Goal: Task Accomplishment & Management: Use online tool/utility

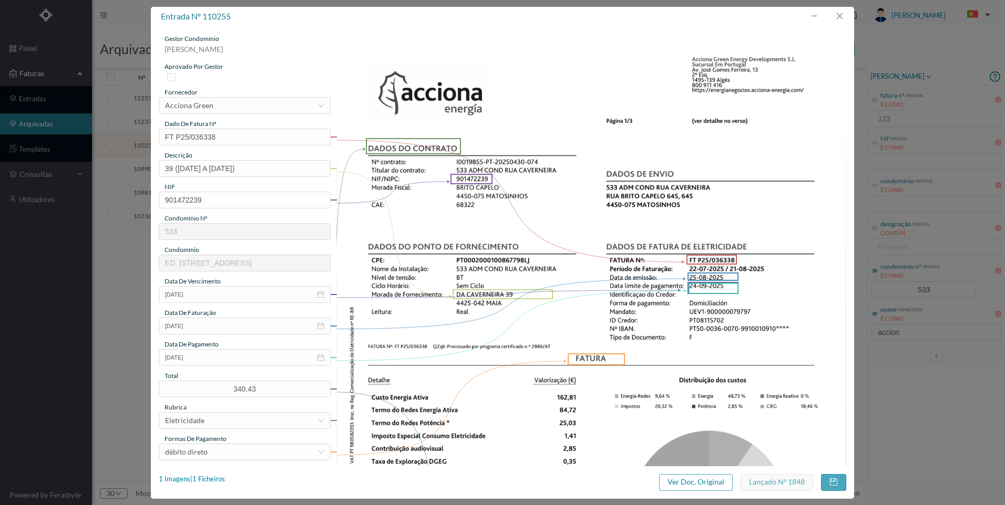
click at [890, 49] on div "entrada nº 110255 gestor condomínio [PERSON_NAME] aprovado por gestor fornecedo…" at bounding box center [502, 252] width 1005 height 505
click at [842, 17] on button "button" at bounding box center [838, 16] width 25 height 17
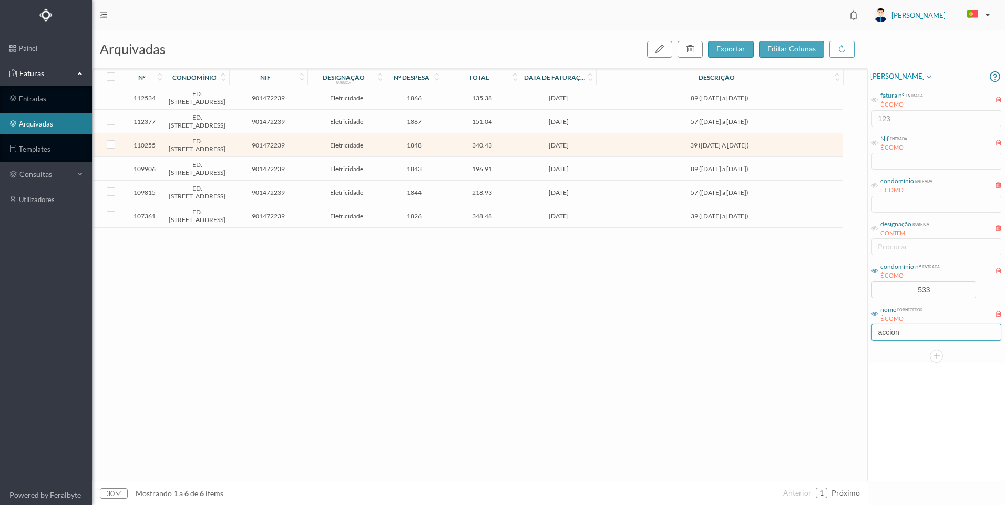
drag, startPoint x: 914, startPoint y: 336, endPoint x: 853, endPoint y: 327, distance: 61.6
click at [853, 327] on div "arquivadas exportar editar colunas nº condomínio nif designação rubrica nº desp…" at bounding box center [548, 267] width 913 height 475
drag, startPoint x: 948, startPoint y: 291, endPoint x: 883, endPoint y: 280, distance: 66.1
click at [883, 280] on div "condomínio nº entrada É COMO 533" at bounding box center [936, 279] width 132 height 39
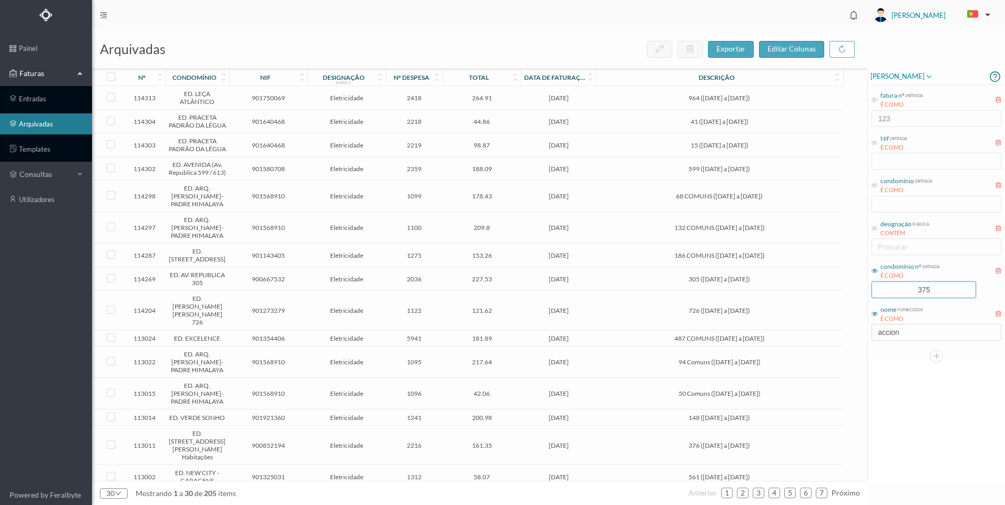
type input "375"
click at [863, 322] on div "arquivadas exportar editar colunas nº condomínio nif designação rubrica nº desp…" at bounding box center [548, 267] width 913 height 475
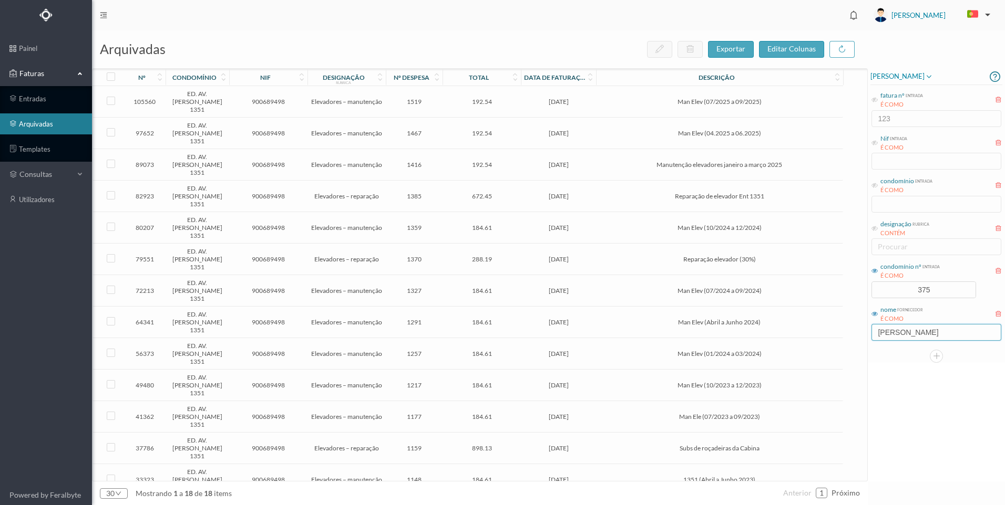
type input "[PERSON_NAME]"
click at [603, 244] on td "Reparação elevador (30%)" at bounding box center [719, 260] width 246 height 32
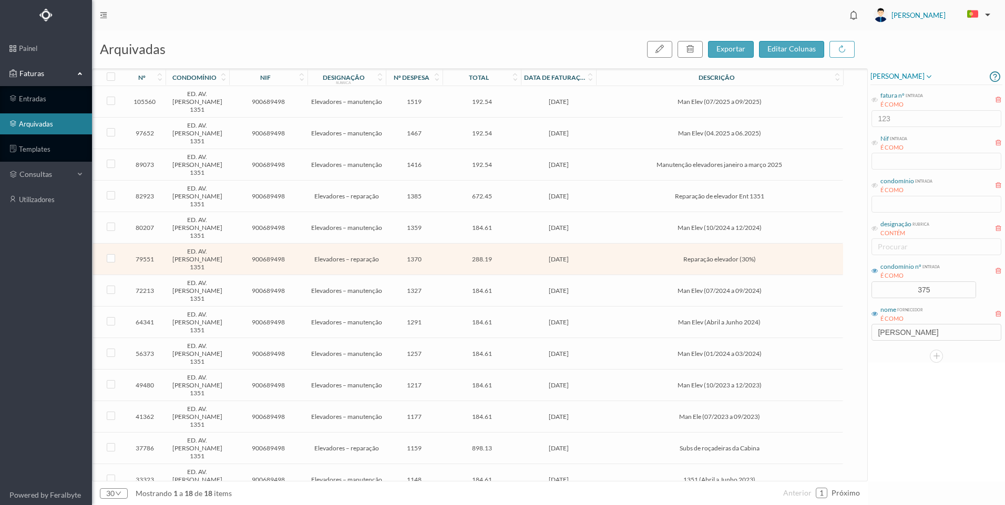
click at [603, 255] on span "Reparação elevador (30%)" at bounding box center [718, 259] width 241 height 8
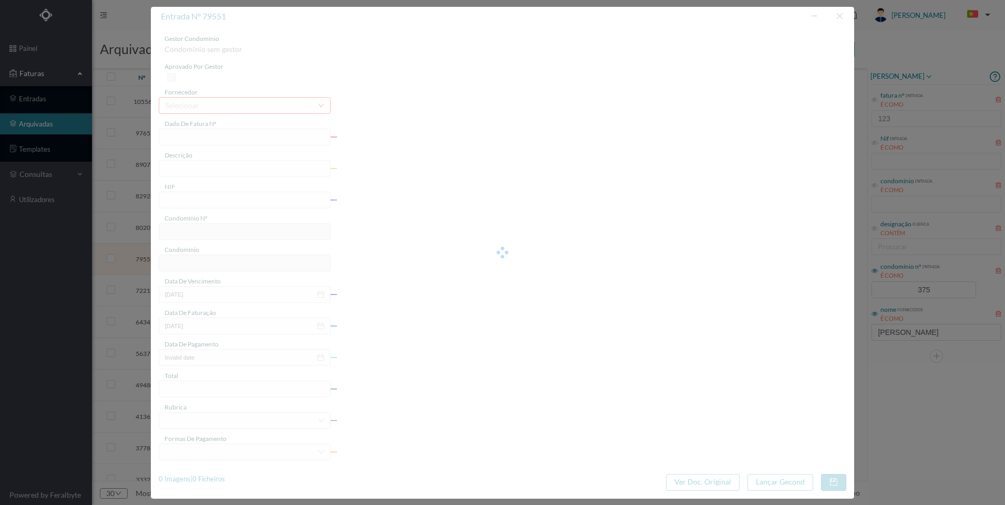
type input "FR 2406/002384"
type input "Reparação elevador (30%)"
type input "900689498"
type input "[DATE]"
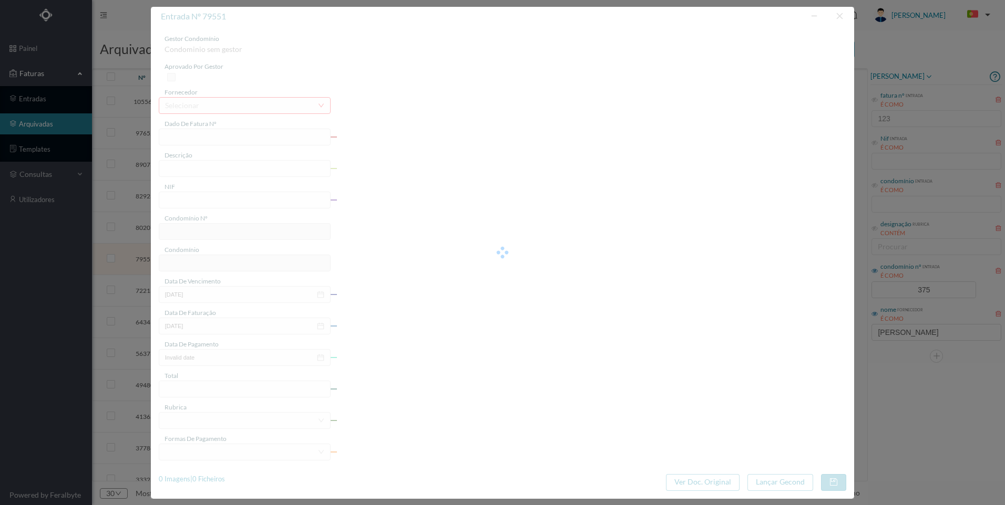
type input "288.19"
type input "375"
type input "ED. AV. [PERSON_NAME] 1351"
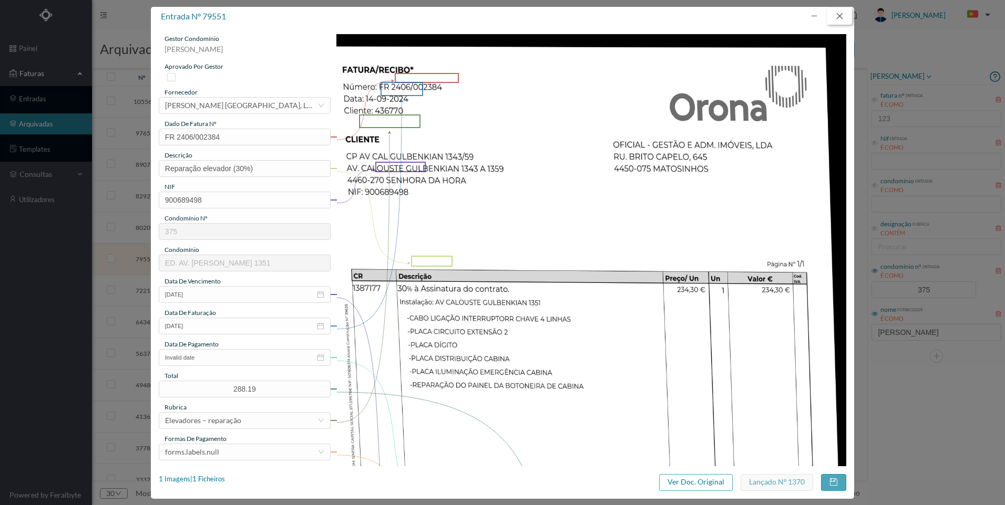
click at [837, 14] on button "button" at bounding box center [838, 16] width 25 height 17
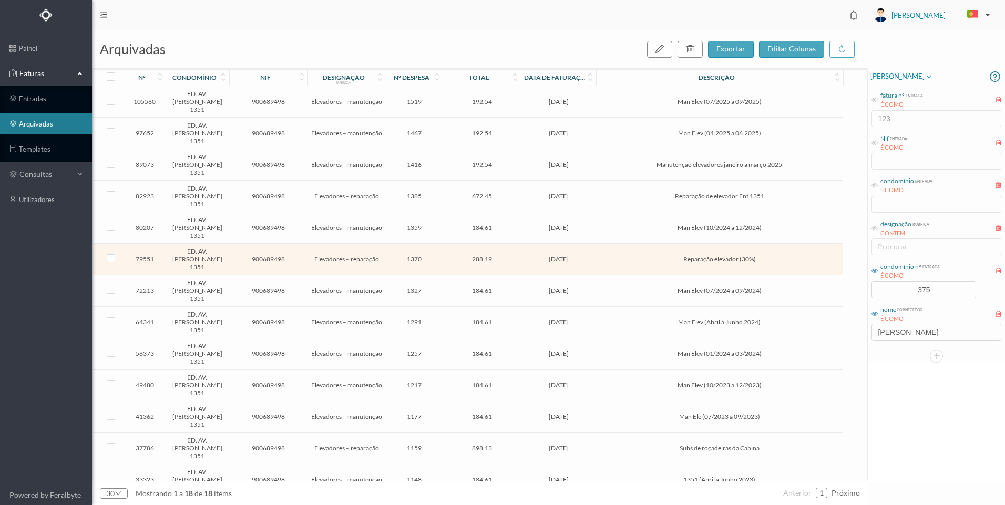
click at [647, 181] on td "Reparação de elevador Ent 1351" at bounding box center [719, 197] width 246 height 32
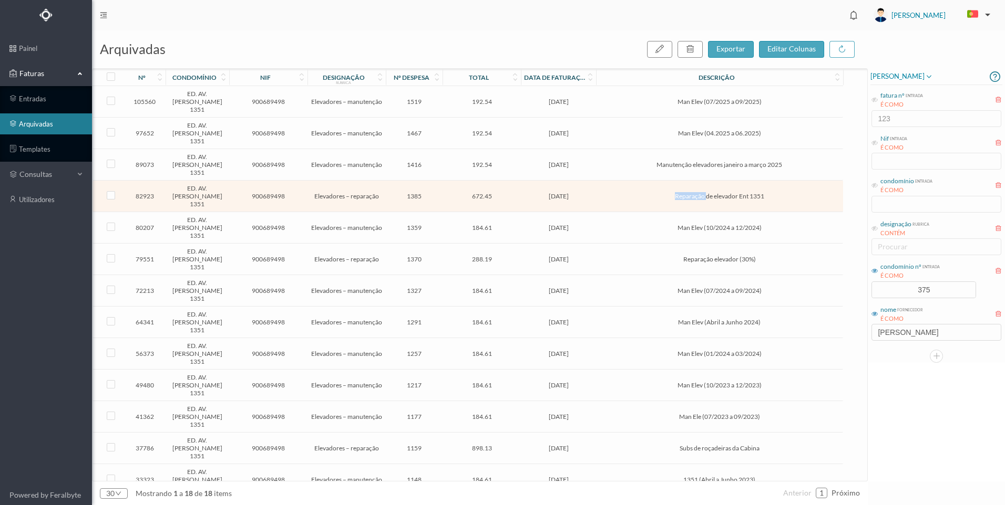
click at [647, 181] on td "Reparação de elevador Ent 1351" at bounding box center [719, 197] width 246 height 32
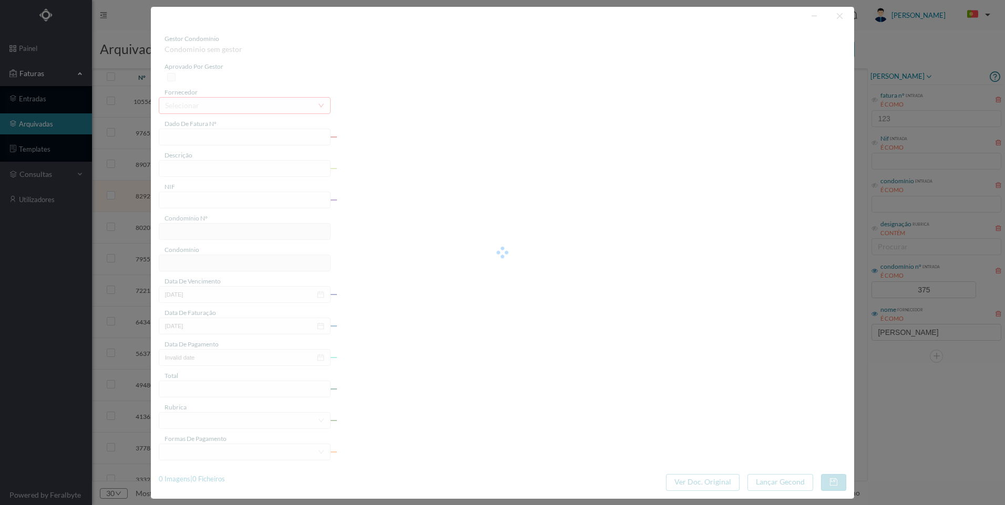
type input "FR 2406/002748"
type input "Reparação de elevador Ent 1351"
type input "900689498"
type input "[DATE]"
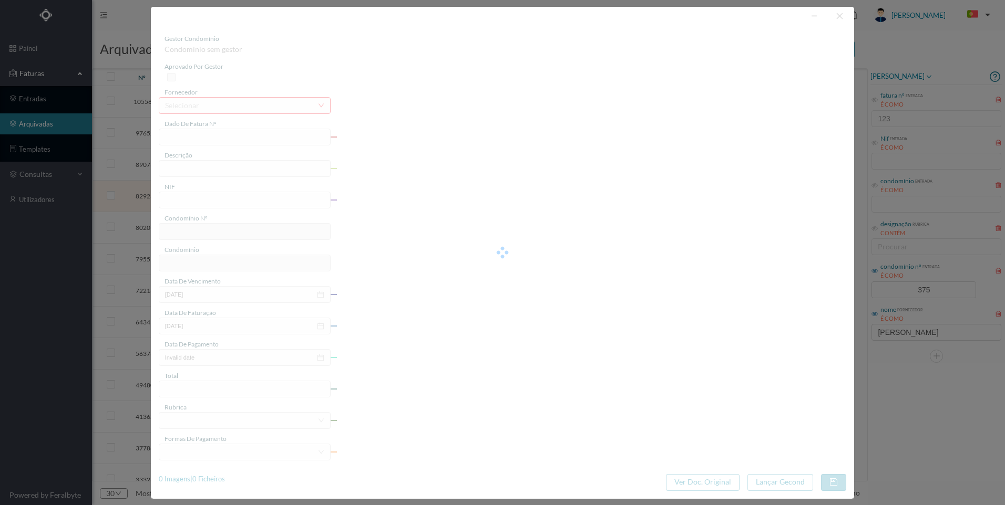
type input "672.45"
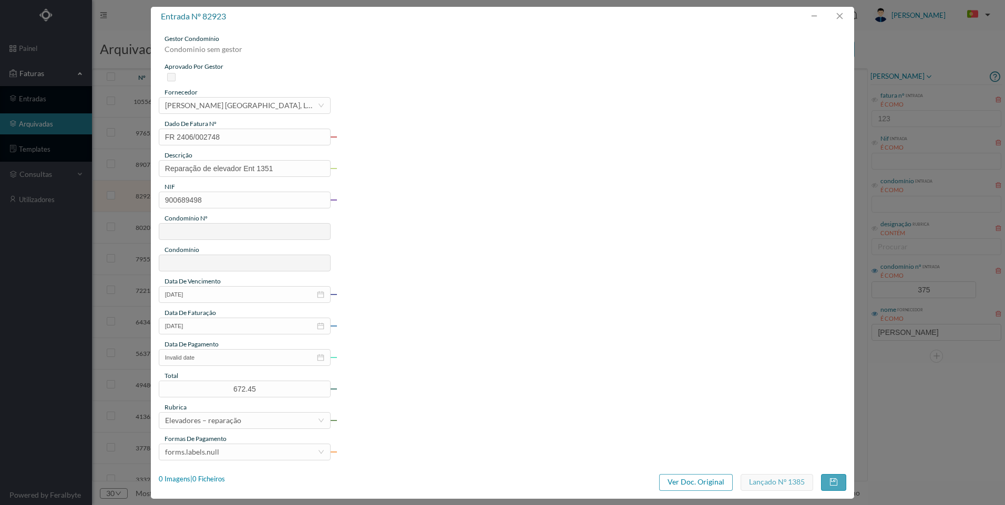
type input "375"
type input "ED. AV. [PERSON_NAME] 1351"
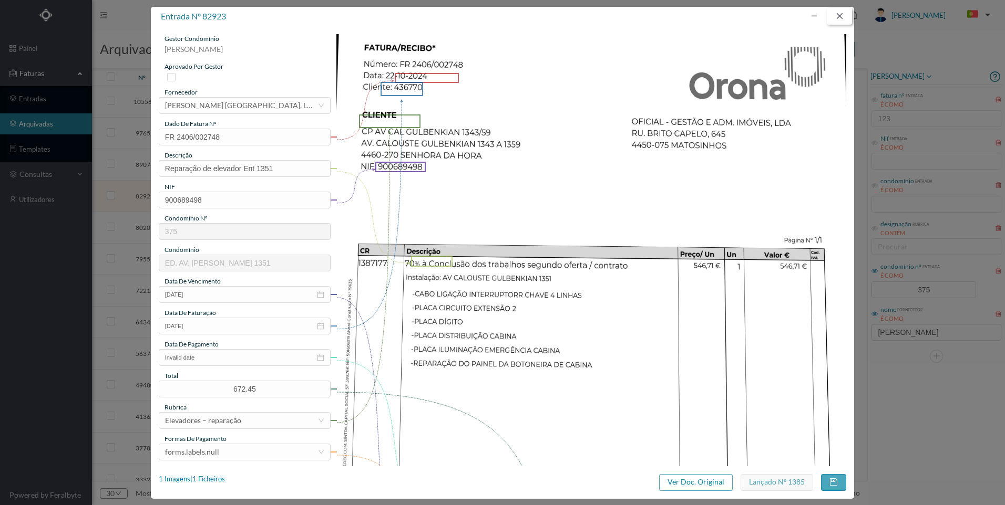
click at [840, 18] on button "button" at bounding box center [838, 16] width 25 height 17
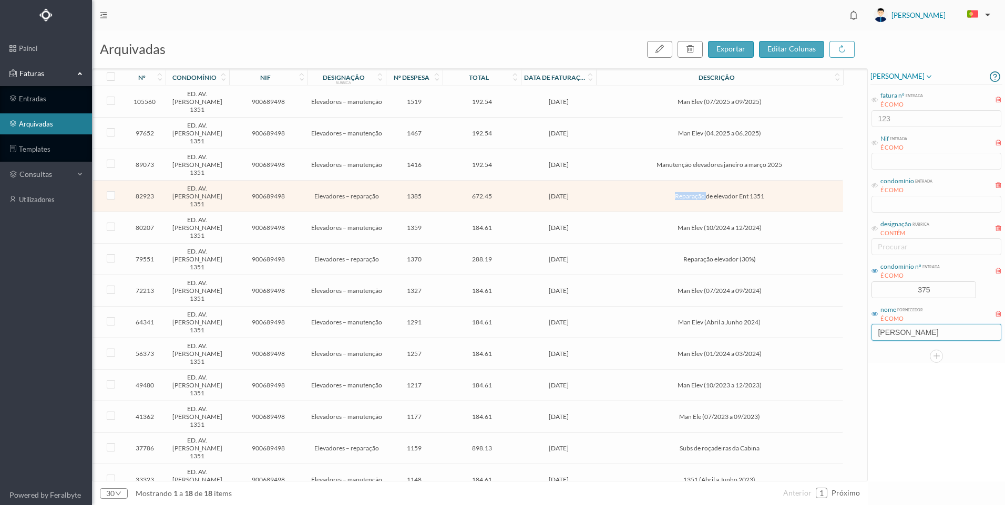
click at [911, 330] on input "[PERSON_NAME]" at bounding box center [936, 332] width 130 height 17
